Goal: Task Accomplishment & Management: Use online tool/utility

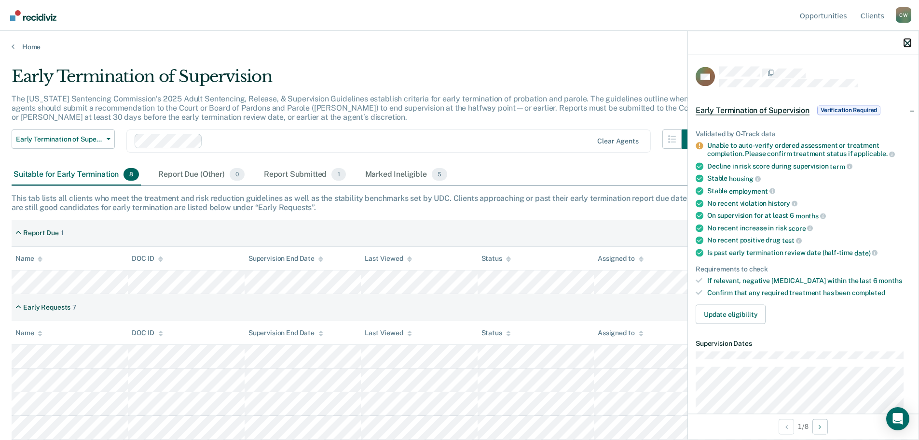
click at [907, 41] on icon "button" at bounding box center [907, 43] width 7 height 7
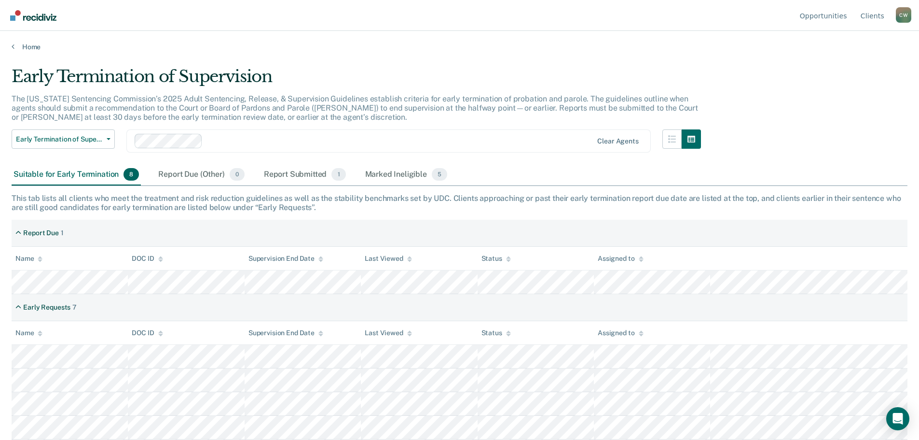
scroll to position [70, 0]
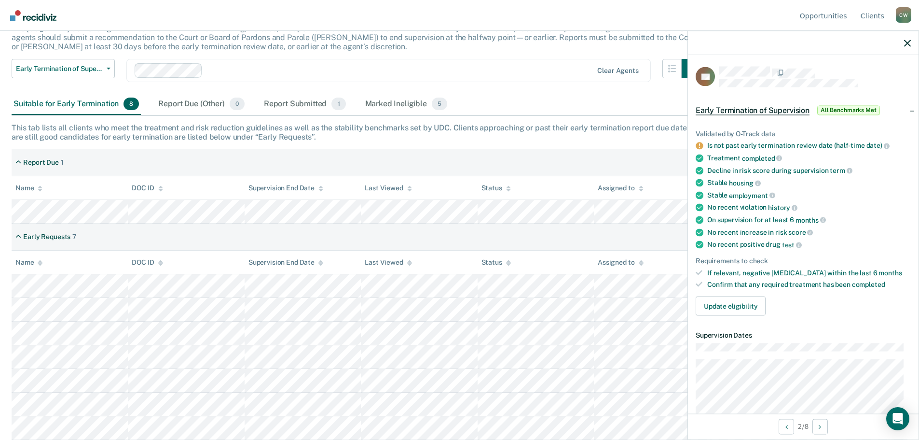
click at [902, 43] on div at bounding box center [803, 43] width 231 height 24
click at [910, 42] on icon "button" at bounding box center [907, 43] width 7 height 7
click at [745, 309] on button "Update eligibility" at bounding box center [731, 305] width 70 height 19
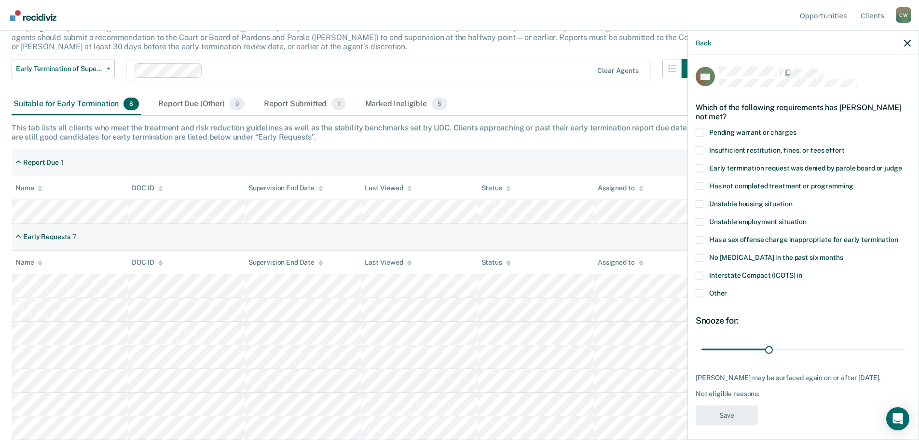
click at [703, 273] on span at bounding box center [700, 275] width 8 height 8
click at [803, 271] on input "Interstate Compact (ICOTS) in" at bounding box center [803, 271] width 0 height 0
drag, startPoint x: 765, startPoint y: 349, endPoint x: 908, endPoint y: 350, distance: 142.4
type input "90"
click at [905, 350] on input "range" at bounding box center [804, 349] width 204 height 17
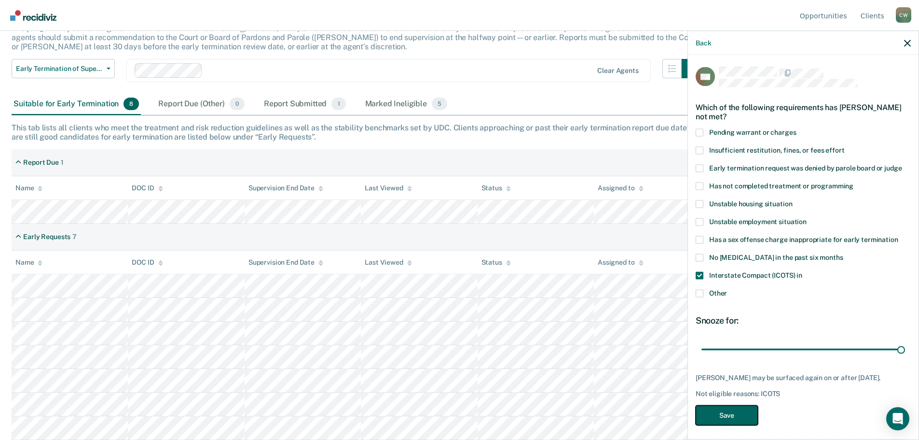
click at [741, 419] on button "Save" at bounding box center [727, 415] width 62 height 20
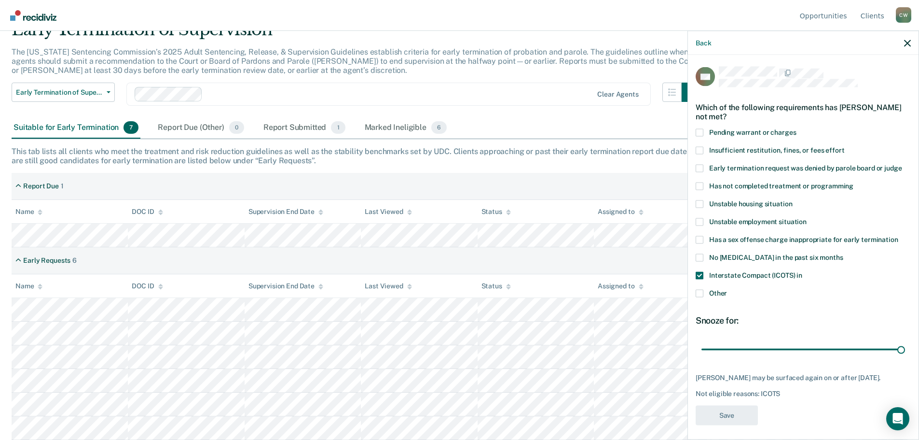
scroll to position [47, 0]
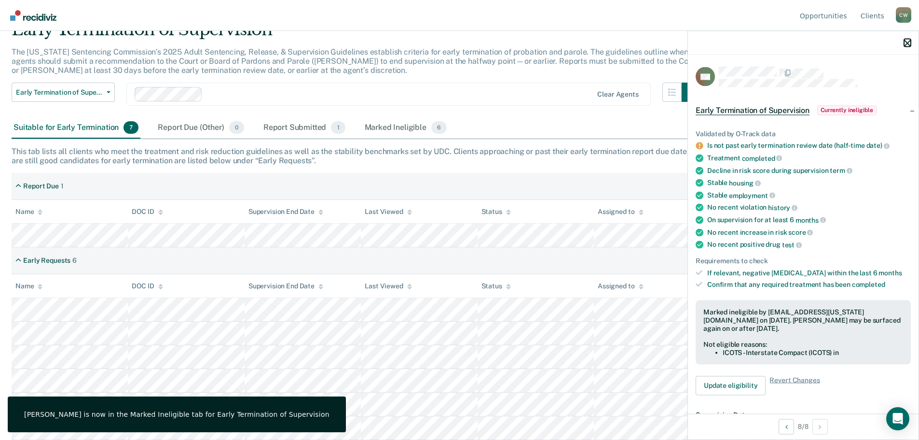
click at [905, 43] on icon "button" at bounding box center [907, 43] width 7 height 7
